Goal: Task Accomplishment & Management: Manage account settings

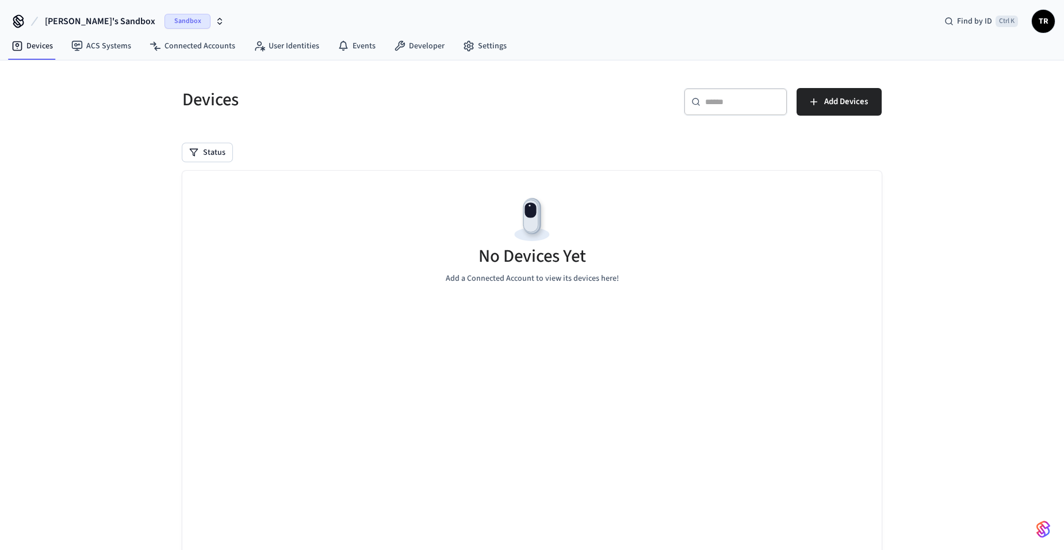
click at [110, 24] on button "[PERSON_NAME]'s Sandbox Sandbox" at bounding box center [134, 21] width 186 height 24
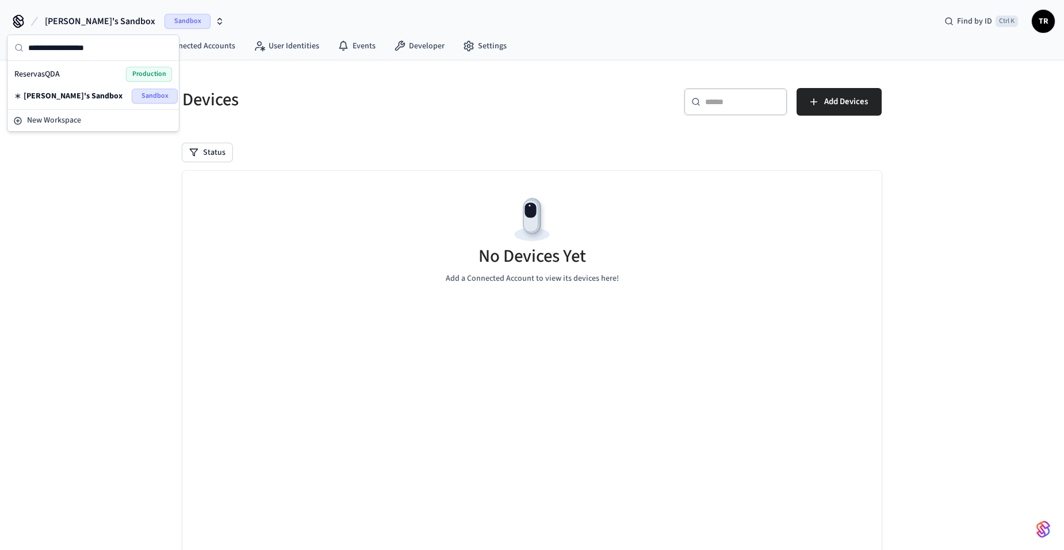
click at [104, 75] on div "ReservasQDA Production" at bounding box center [93, 74] width 158 height 15
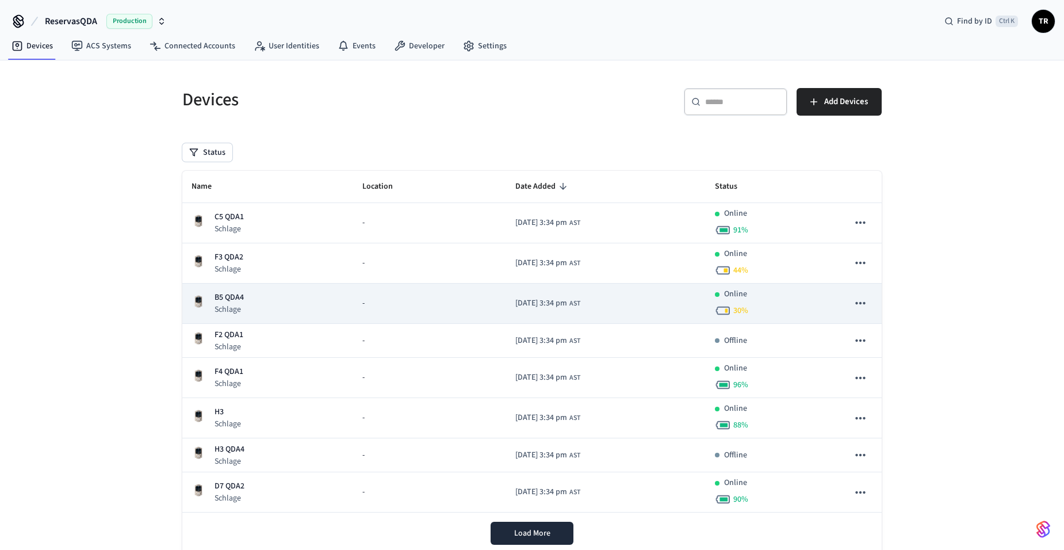
click at [232, 296] on p "B5 QDA4" at bounding box center [229, 298] width 29 height 12
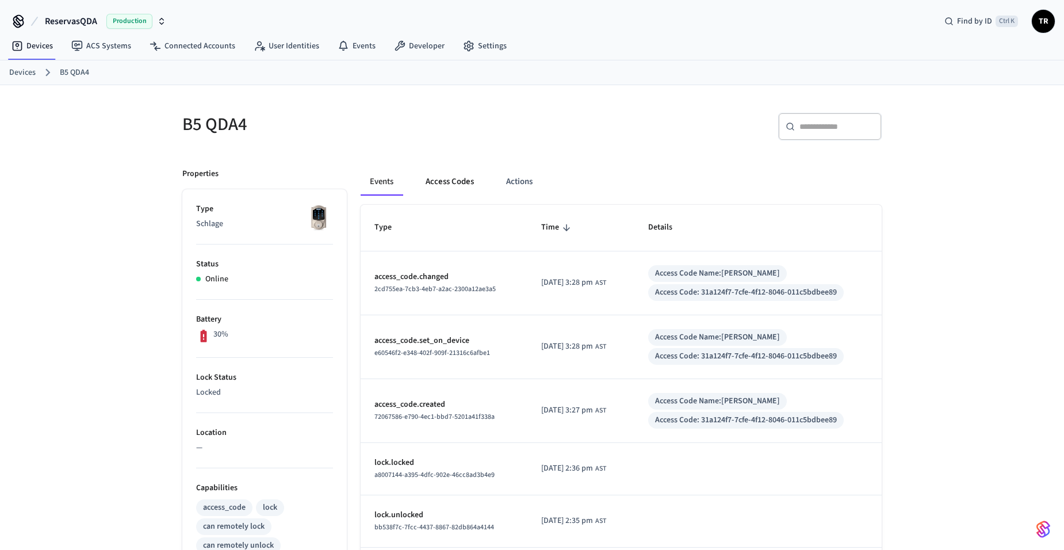
click at [441, 191] on button "Access Codes" at bounding box center [449, 182] width 67 height 28
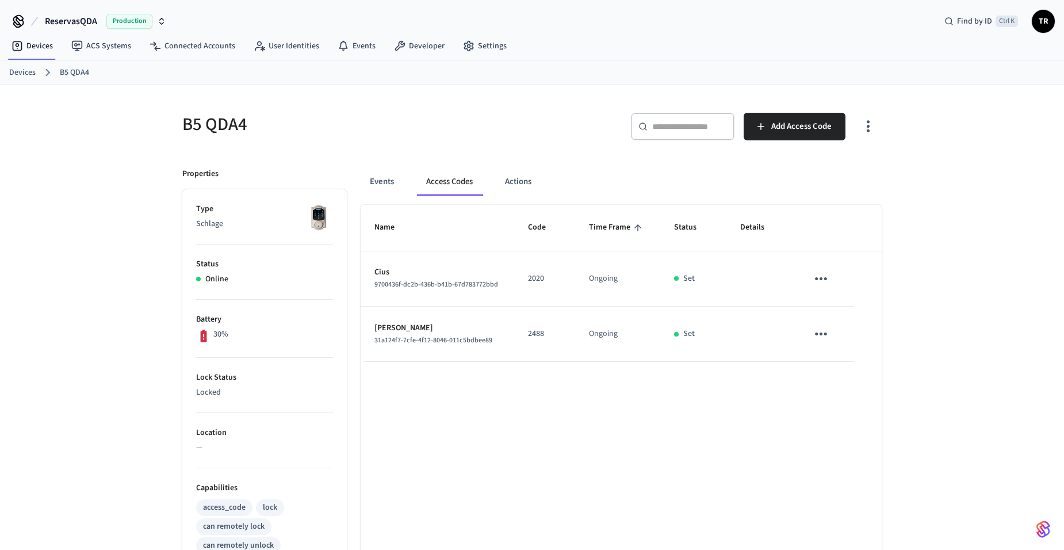
click at [822, 280] on icon "sticky table" at bounding box center [821, 279] width 18 height 18
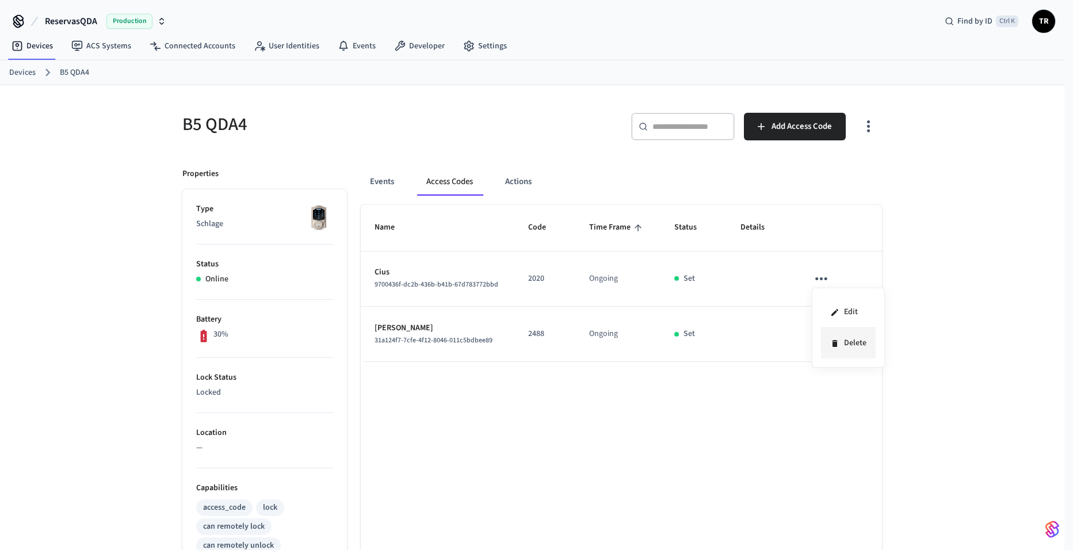
click at [840, 349] on li "Delete" at bounding box center [848, 343] width 55 height 30
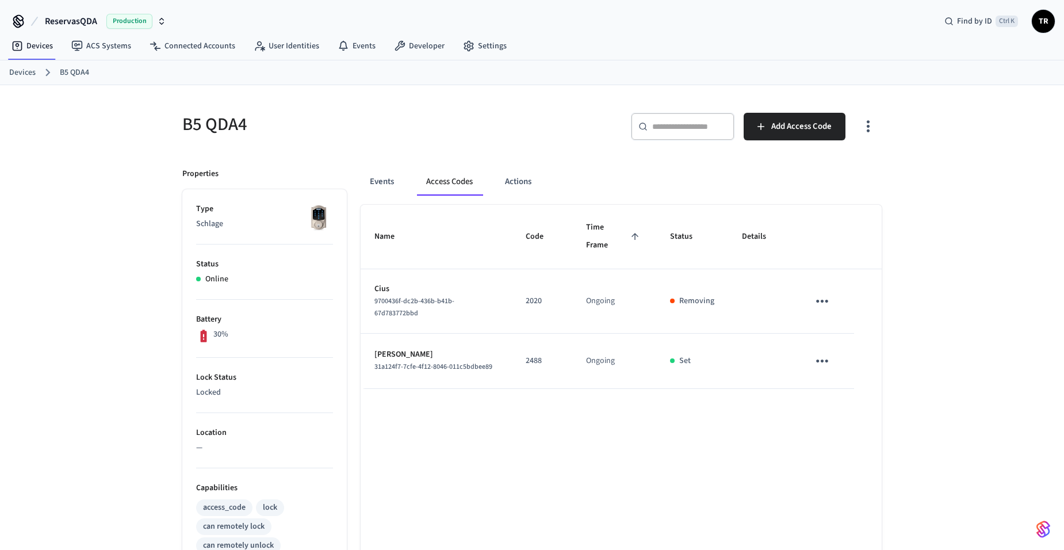
click at [16, 75] on link "Devices" at bounding box center [22, 73] width 26 height 12
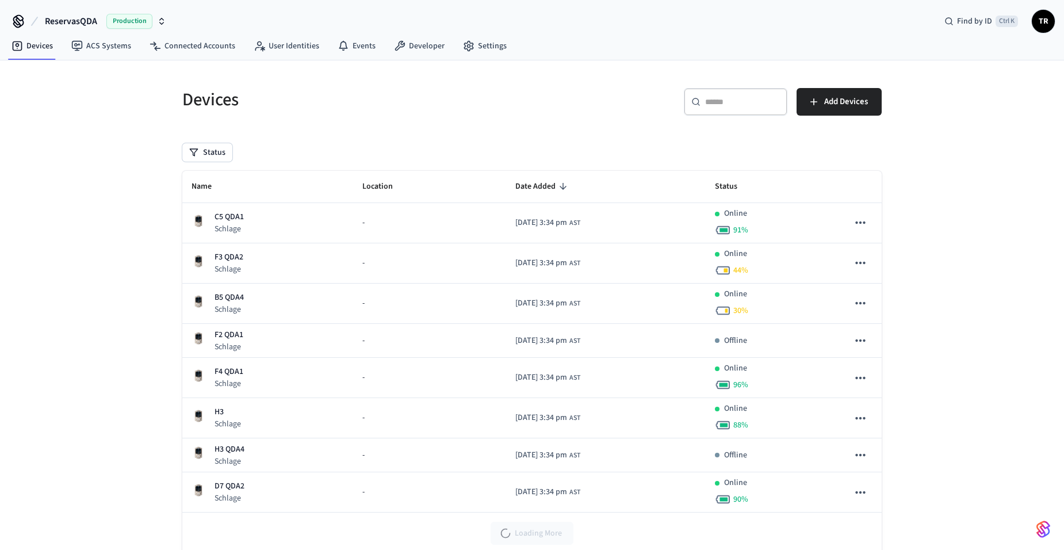
click at [1050, 33] on div "Devices ACS Systems Connected Accounts User Identities Events Developer Settings" at bounding box center [532, 46] width 1064 height 27
click at [1041, 22] on span "TR" at bounding box center [1043, 21] width 21 height 21
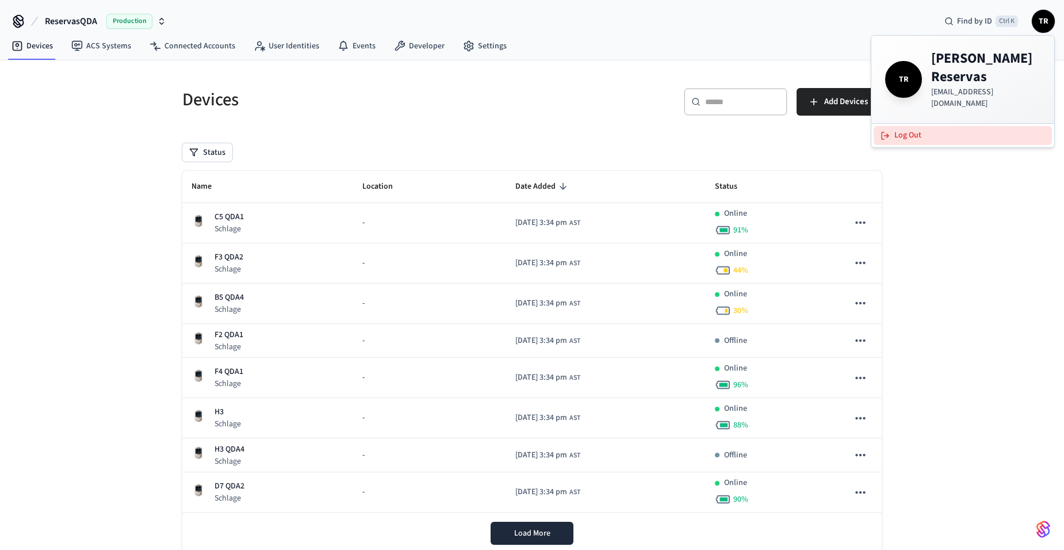
click at [941, 126] on button "Log Out" at bounding box center [963, 135] width 178 height 19
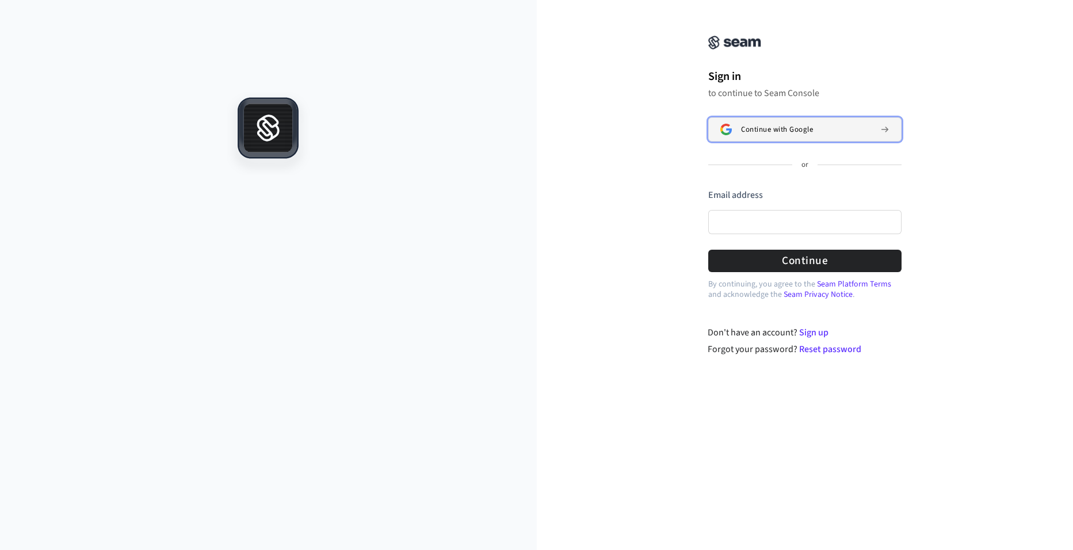
click at [766, 128] on span "Continue with Google" at bounding box center [777, 129] width 72 height 9
